Goal: Transaction & Acquisition: Purchase product/service

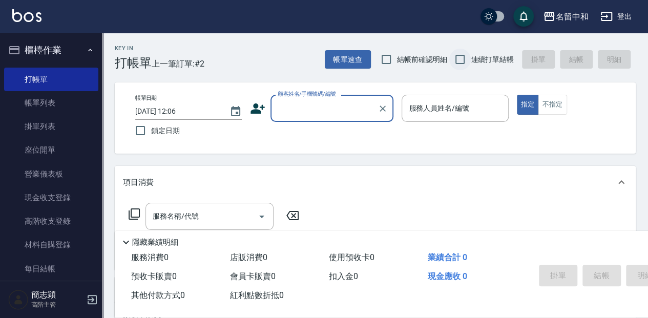
click at [466, 62] on input "連續打單結帳" at bounding box center [460, 60] width 22 height 22
checkbox input "true"
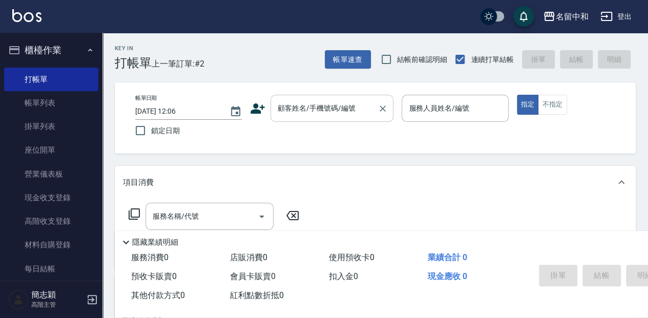
click at [305, 107] on input "顧客姓名/手機號碼/編號" at bounding box center [324, 108] width 98 height 18
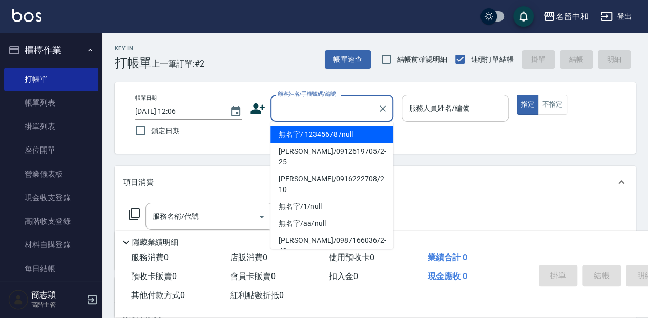
drag, startPoint x: 309, startPoint y: 135, endPoint x: 471, endPoint y: 119, distance: 162.1
click at [310, 135] on li "無名字/ 12345678 /null" at bounding box center [331, 134] width 123 height 17
type input "無名字/ 12345678 /null"
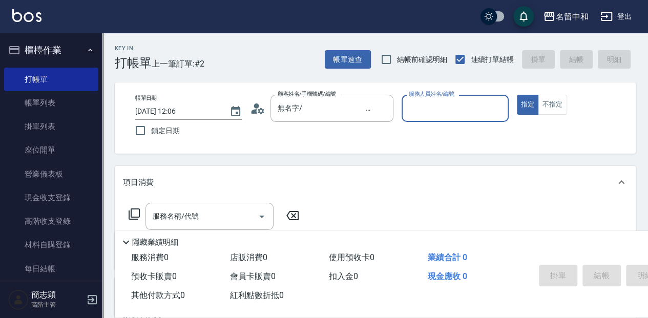
click at [448, 111] on input "服務人員姓名/編號" at bounding box center [454, 108] width 97 height 18
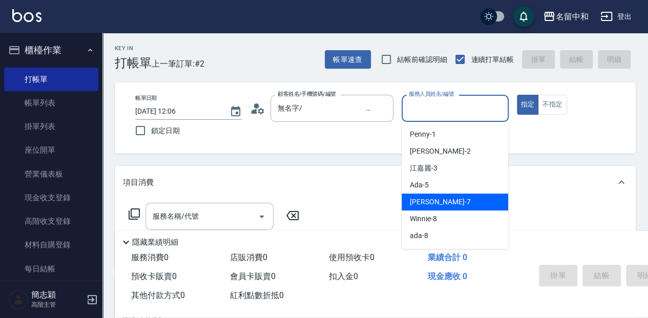
click at [442, 197] on div "[PERSON_NAME] -7" at bounding box center [455, 202] width 107 height 17
type input "[PERSON_NAME]-7"
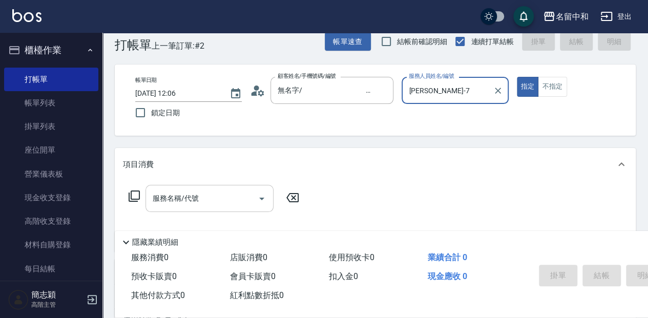
scroll to position [34, 0]
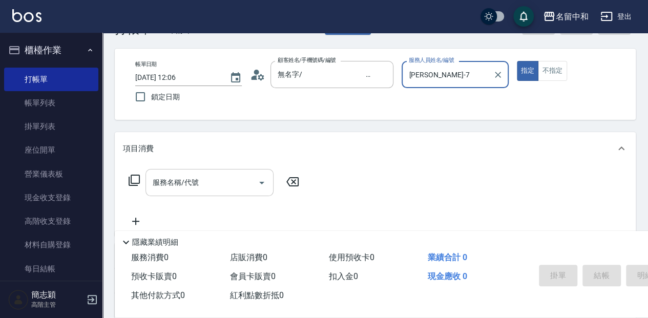
drag, startPoint x: 190, startPoint y: 185, endPoint x: 205, endPoint y: 193, distance: 17.4
click at [190, 185] on div "服務名稱/代號 服務名稱/代號" at bounding box center [209, 182] width 128 height 27
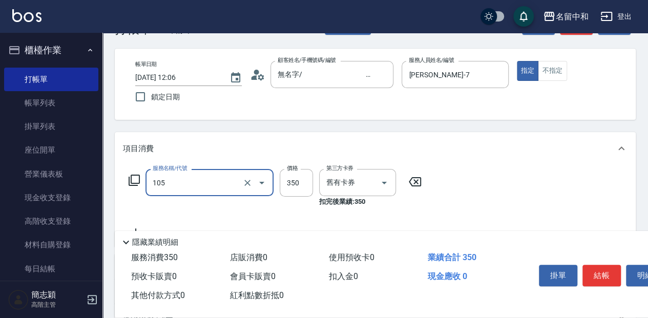
type input "新草本單次(105)"
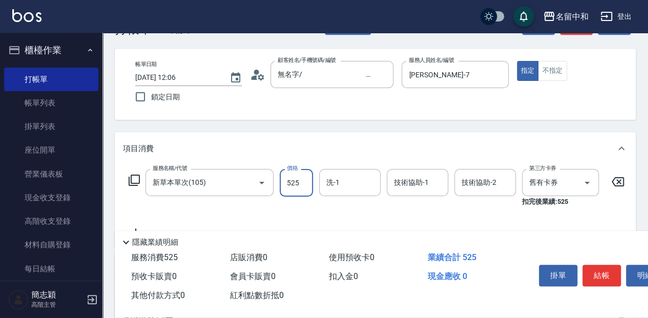
type input "525"
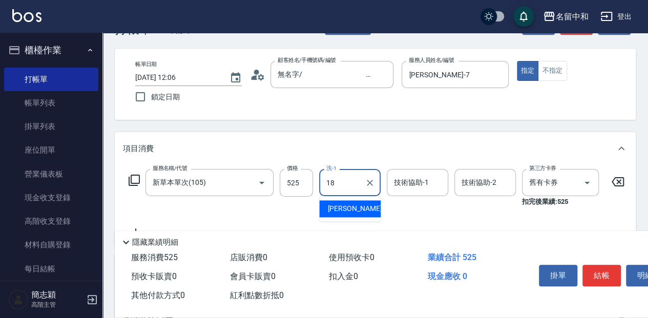
type input "[PERSON_NAME]-18"
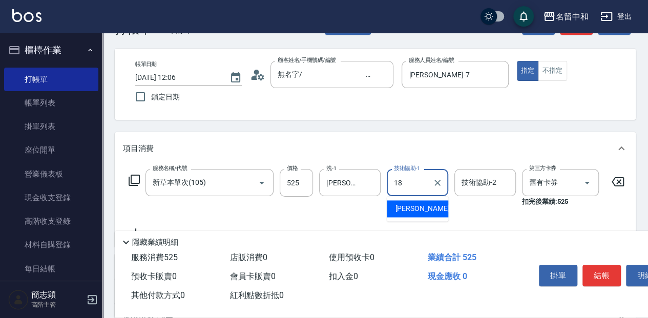
type input "[PERSON_NAME]-18"
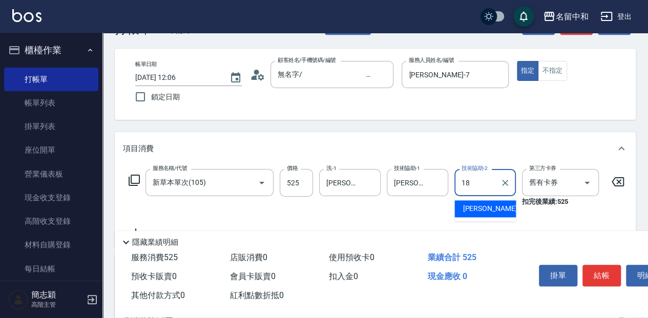
type input "[PERSON_NAME]-18"
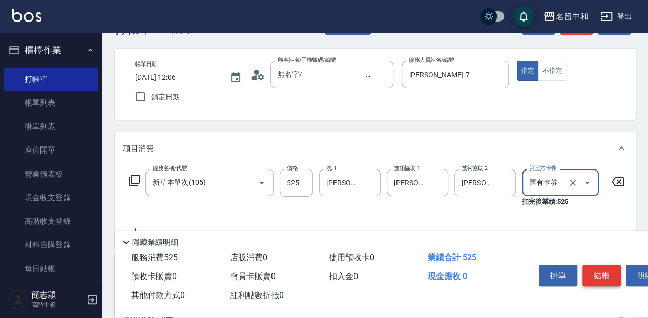
click at [604, 272] on button "結帳" at bounding box center [601, 276] width 38 height 22
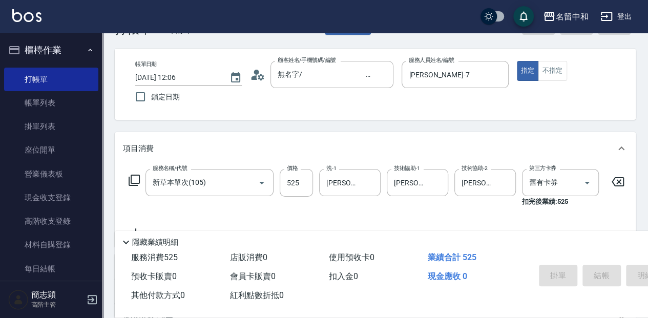
type input "[DATE] 12:47"
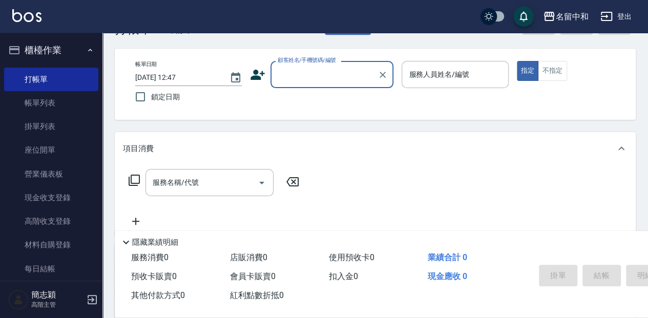
scroll to position [0, 0]
